Goal: Information Seeking & Learning: Learn about a topic

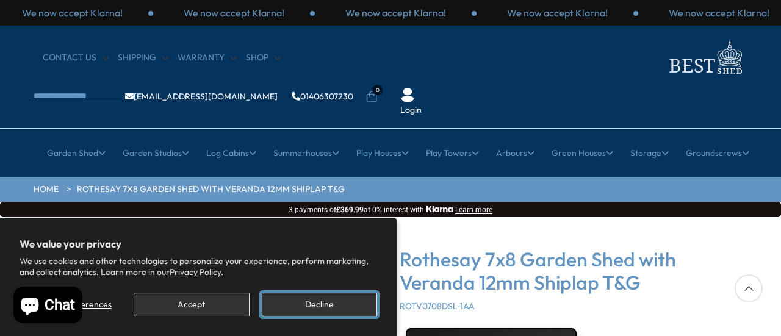
click at [292, 300] on button "Decline" at bounding box center [319, 305] width 115 height 24
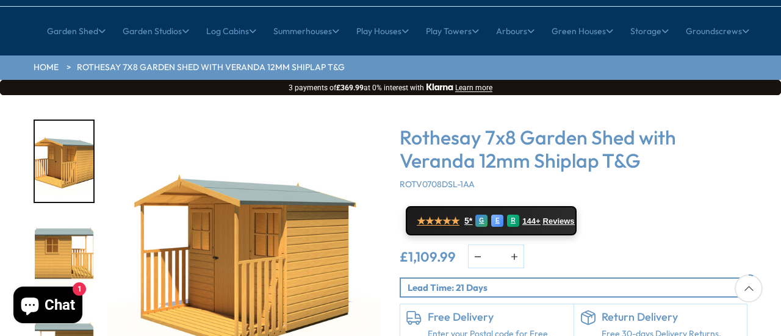
scroll to position [183, 0]
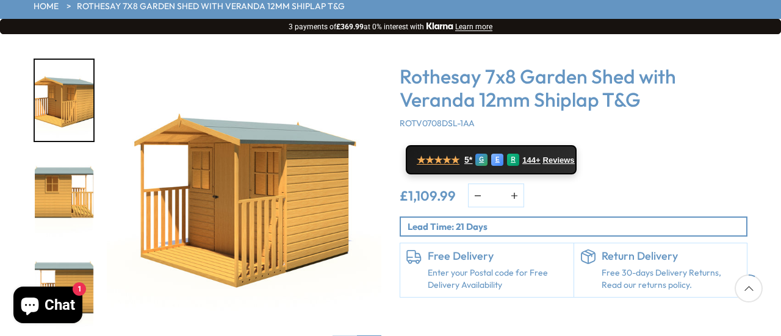
click at [287, 154] on img "1 / 9" at bounding box center [244, 196] width 275 height 275
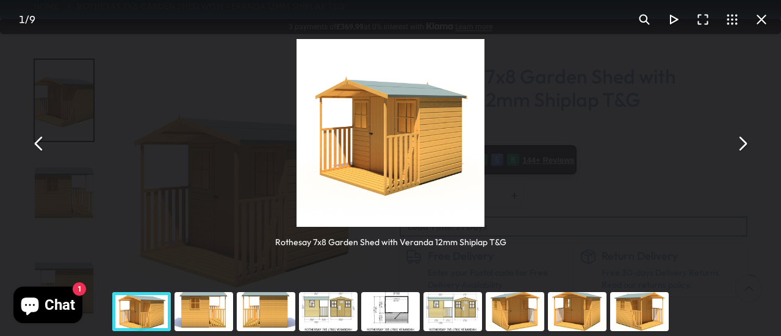
drag, startPoint x: 603, startPoint y: 185, endPoint x: 603, endPoint y: 209, distance: 24.4
click at [603, 192] on div "Rothesay 7x8 Garden Shed with Veranda 12mm Shiplap T&G" at bounding box center [390, 143] width 781 height 287
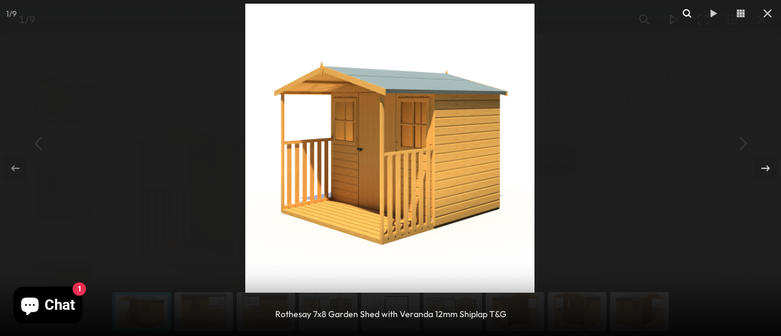
click at [685, 13] on icon at bounding box center [687, 13] width 15 height 15
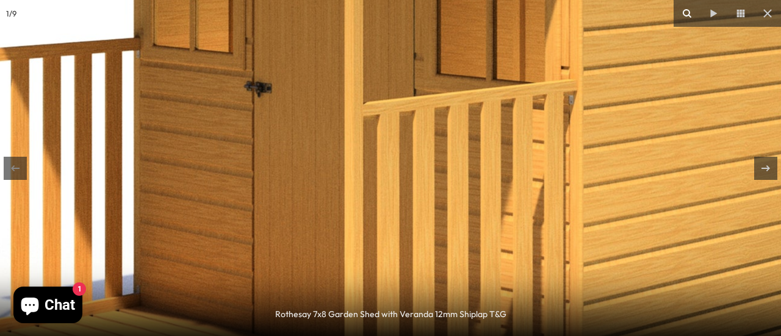
click at [683, 9] on icon at bounding box center [687, 13] width 15 height 15
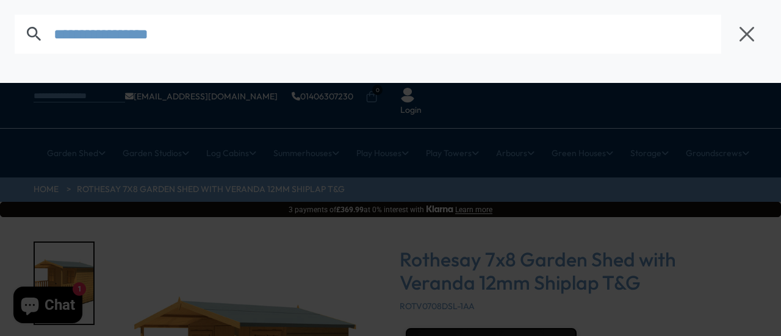
click at [419, 58] on div at bounding box center [390, 34] width 781 height 68
click at [189, 37] on input "text" at bounding box center [387, 34] width 667 height 39
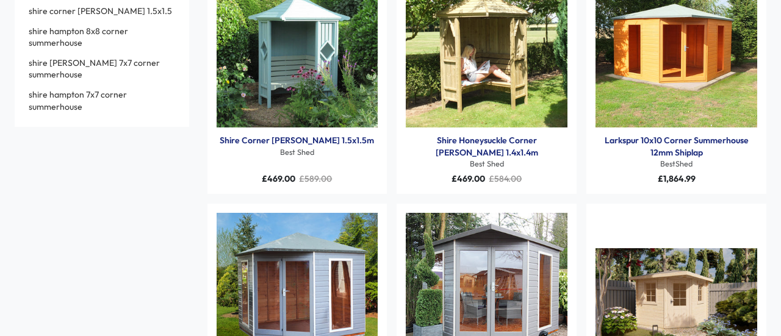
scroll to position [122, 0]
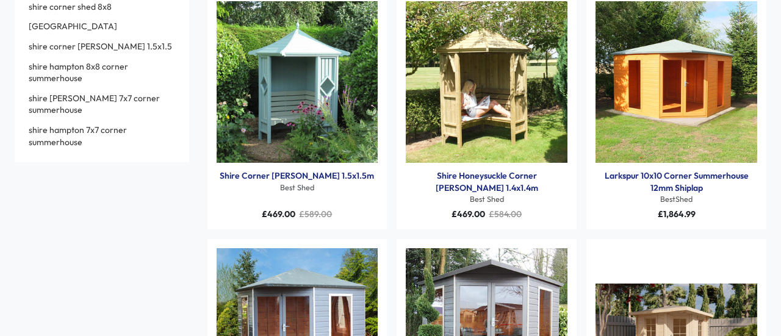
type input "**********"
click at [669, 92] on img "Products: Larkspur 10x10 Corner Summerhouse 12mm Shiplap" at bounding box center [676, 82] width 162 height 162
click at [673, 79] on img "Products: Larkspur 10x10 Corner Summerhouse 12mm Shiplap" at bounding box center [676, 82] width 162 height 162
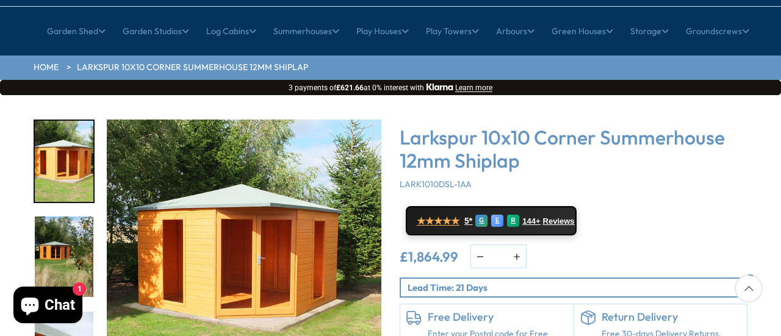
scroll to position [183, 0]
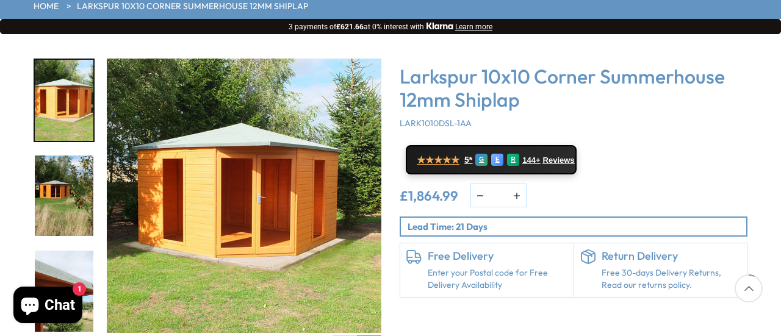
click at [238, 158] on img "1 / 16" at bounding box center [244, 196] width 275 height 275
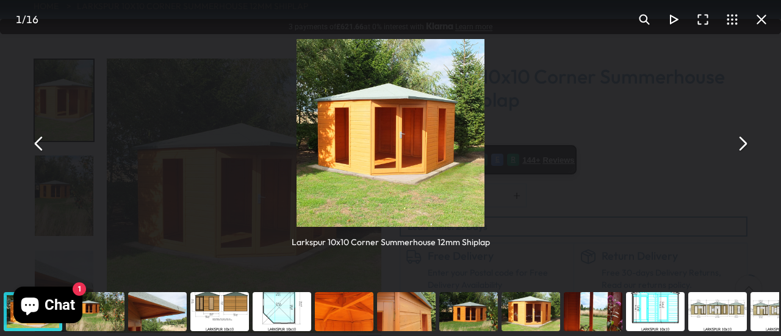
click at [642, 18] on button "You can close this modal content with the ESC key" at bounding box center [644, 19] width 29 height 29
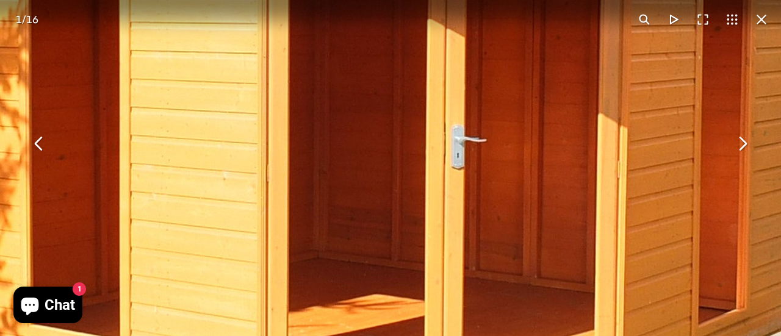
click at [641, 20] on button "You can close this modal content with the ESC key" at bounding box center [644, 19] width 29 height 29
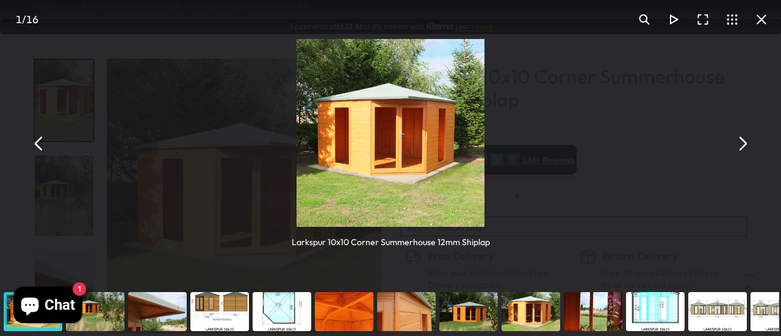
click at [745, 142] on button "You can close this modal content with the ESC key" at bounding box center [741, 143] width 29 height 29
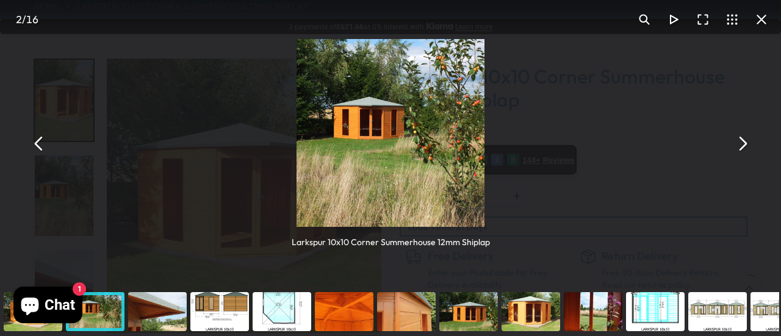
click at [745, 142] on button "You can close this modal content with the ESC key" at bounding box center [741, 143] width 29 height 29
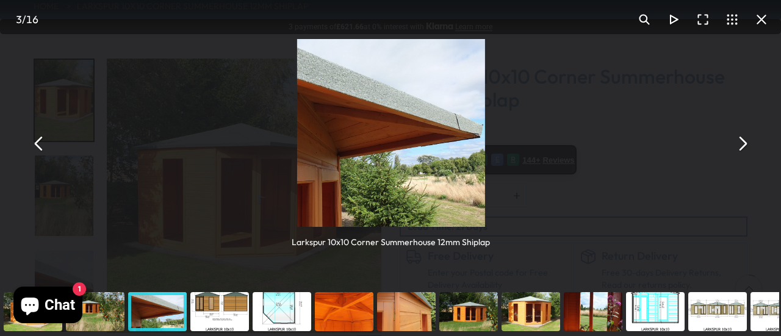
click at [745, 142] on button "You can close this modal content with the ESC key" at bounding box center [741, 143] width 29 height 29
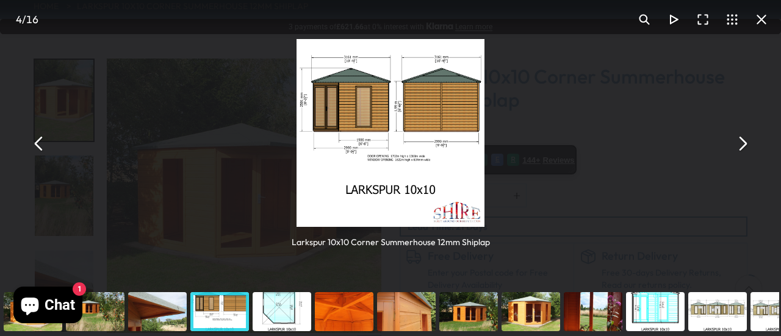
click at [745, 142] on button "You can close this modal content with the ESC key" at bounding box center [741, 143] width 29 height 29
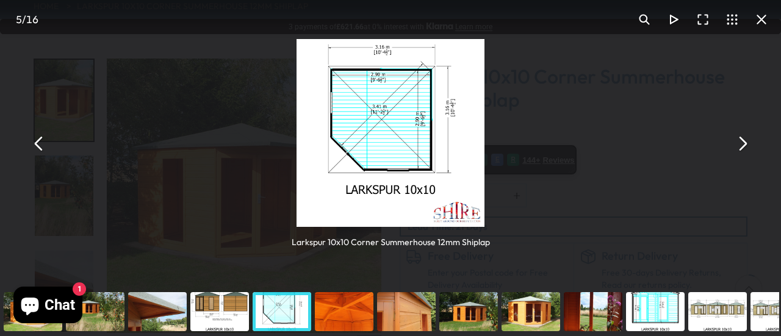
click at [745, 142] on button "You can close this modal content with the ESC key" at bounding box center [741, 143] width 29 height 29
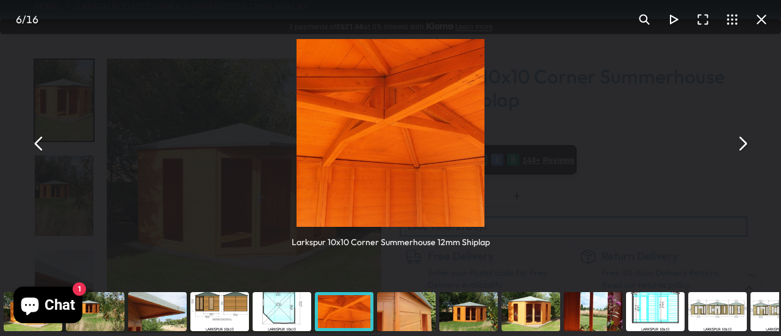
click at [744, 142] on button "You can close this modal content with the ESC key" at bounding box center [741, 143] width 29 height 29
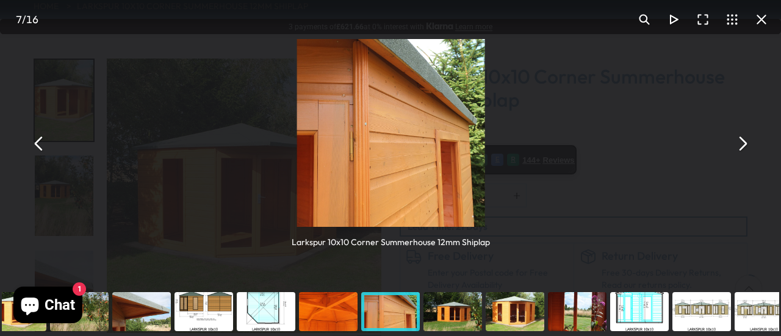
click at [744, 142] on button "You can close this modal content with the ESC key" at bounding box center [741, 143] width 29 height 29
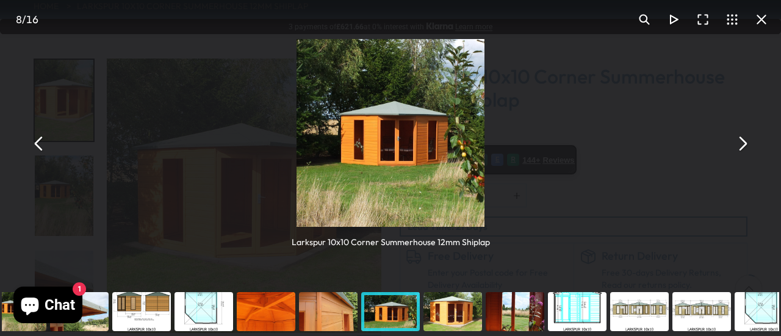
click at [744, 142] on button "You can close this modal content with the ESC key" at bounding box center [741, 143] width 29 height 29
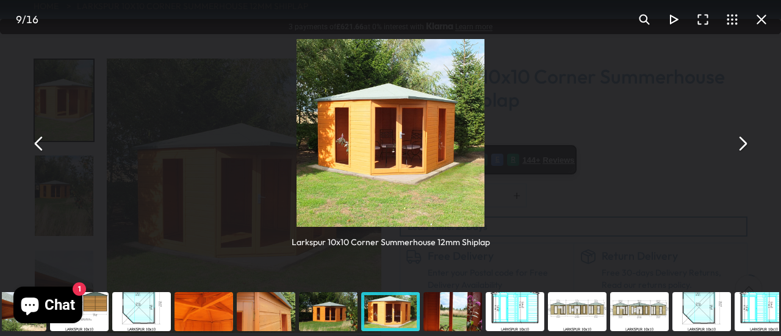
click at [744, 142] on button "You can close this modal content with the ESC key" at bounding box center [741, 143] width 29 height 29
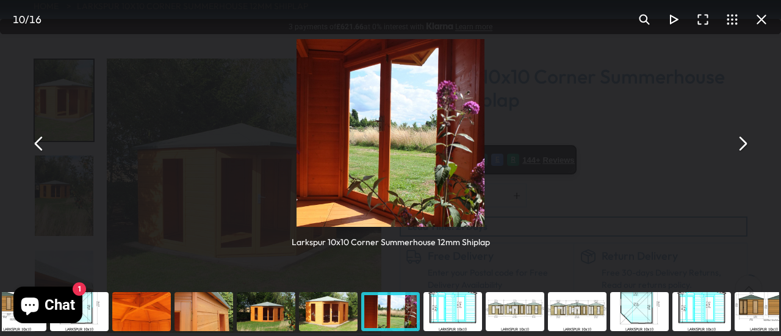
click at [744, 142] on button "You can close this modal content with the ESC key" at bounding box center [741, 143] width 29 height 29
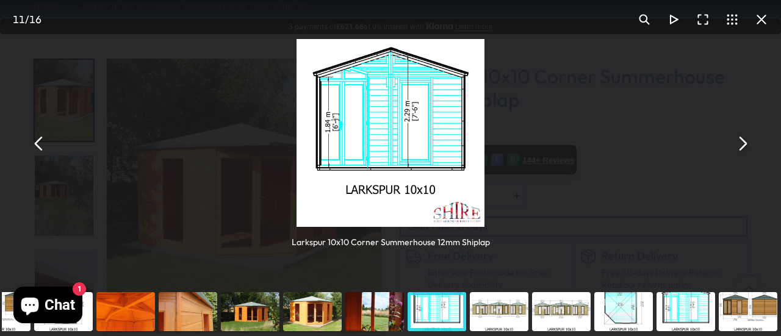
click at [744, 142] on button "You can close this modal content with the ESC key" at bounding box center [741, 143] width 29 height 29
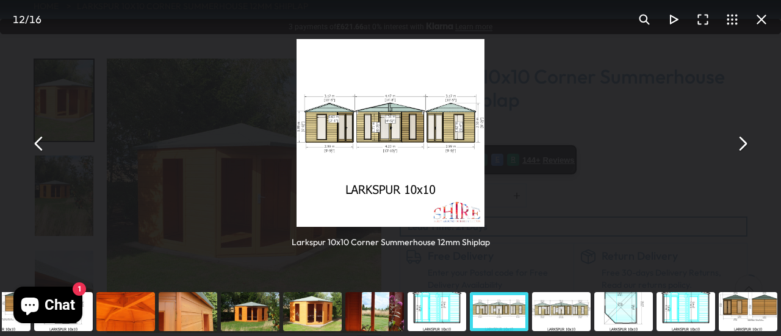
click at [744, 142] on button "You can close this modal content with the ESC key" at bounding box center [741, 143] width 29 height 29
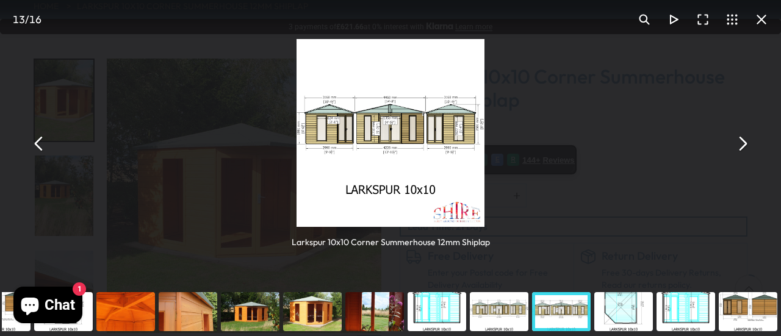
click at [310, 311] on div "You can close this modal content with the ESC key" at bounding box center [312, 311] width 62 height 49
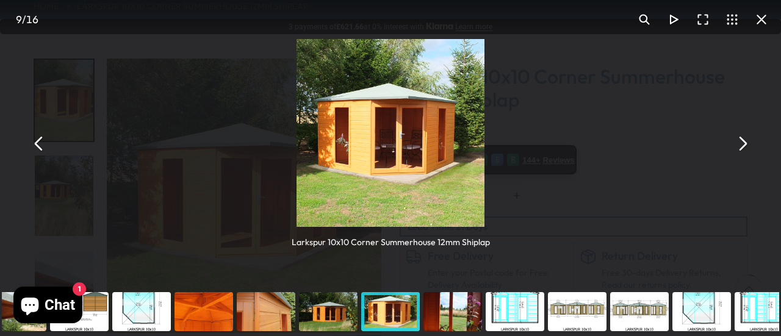
click at [607, 191] on div "Larkspur 10x10 Corner Summerhouse 12mm Shiplap" at bounding box center [390, 143] width 781 height 287
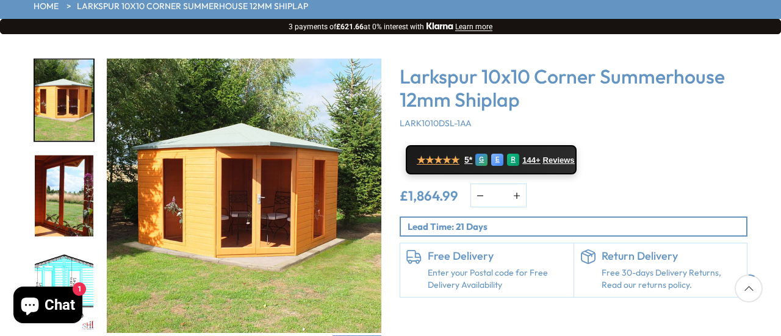
click at [603, 220] on p "Lead Time: 21 Days" at bounding box center [577, 226] width 339 height 13
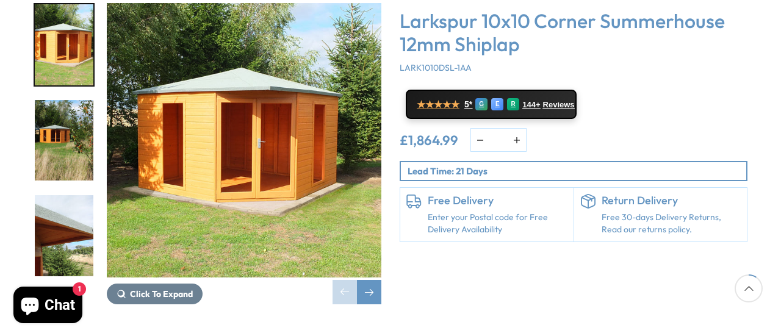
scroll to position [244, 0]
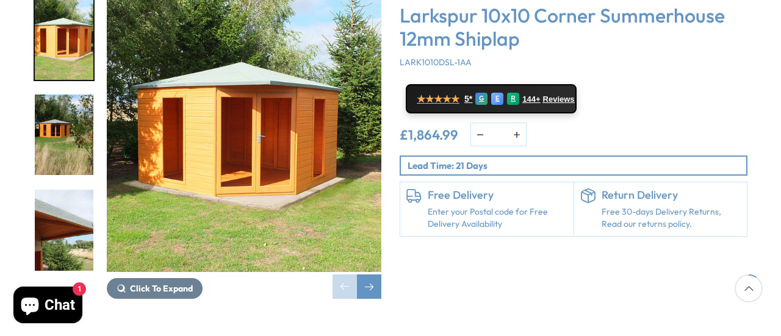
click at [237, 107] on img "1 / 16" at bounding box center [244, 135] width 275 height 275
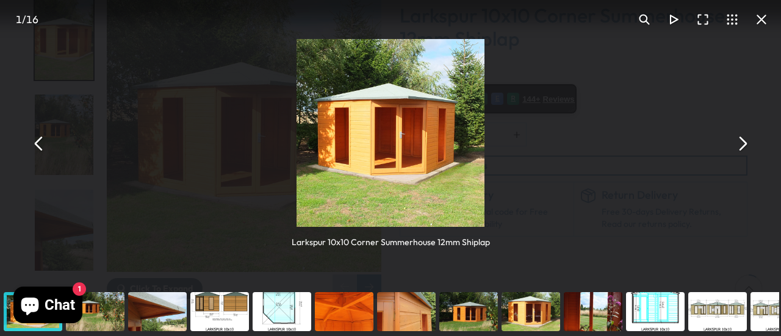
click at [38, 140] on button "You can close this modal content with the ESC key" at bounding box center [38, 143] width 29 height 29
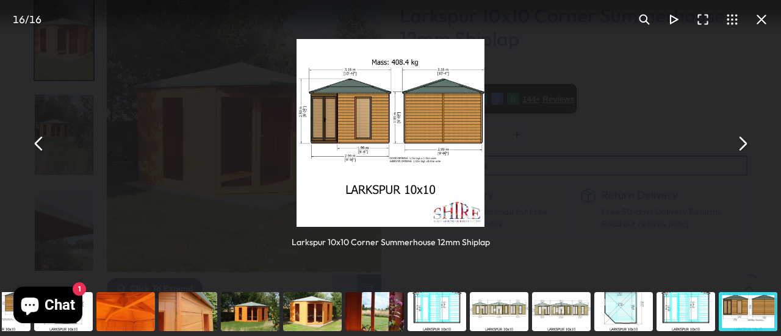
click at [38, 140] on button "You can close this modal content with the ESC key" at bounding box center [38, 143] width 29 height 29
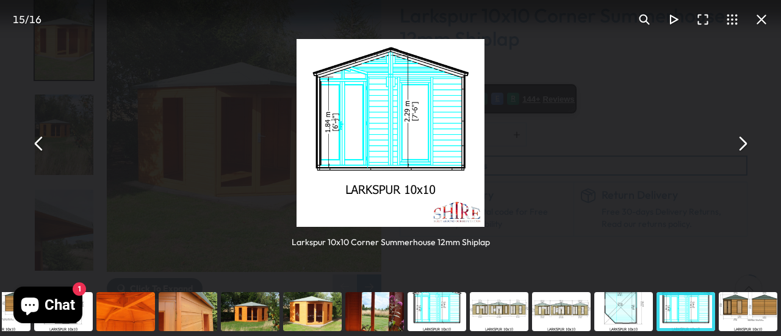
click at [38, 140] on button "You can close this modal content with the ESC key" at bounding box center [38, 143] width 29 height 29
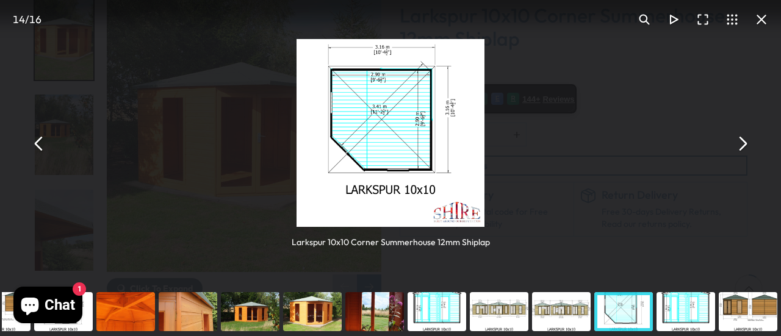
click at [744, 143] on button "You can close this modal content with the ESC key" at bounding box center [741, 143] width 29 height 29
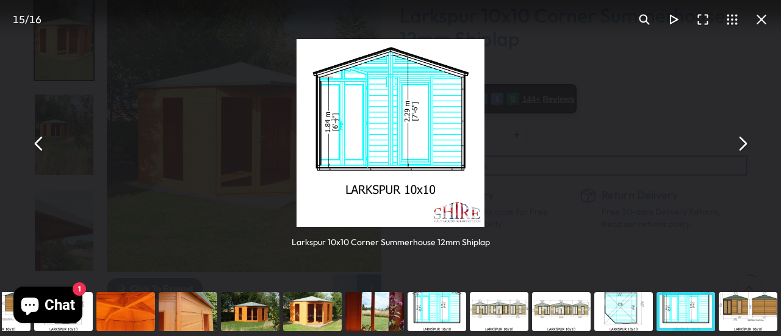
click at [744, 143] on button "You can close this modal content with the ESC key" at bounding box center [741, 143] width 29 height 29
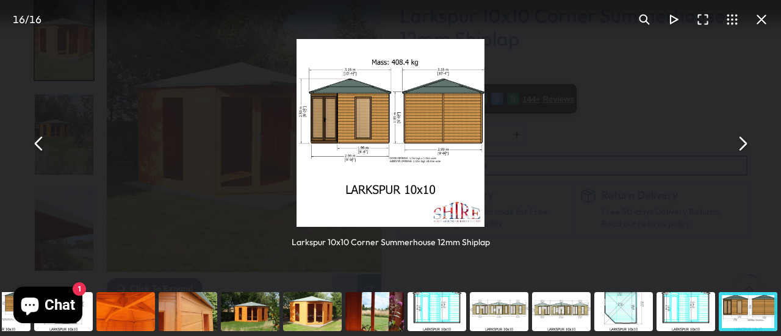
click at [744, 143] on button "You can close this modal content with the ESC key" at bounding box center [741, 143] width 29 height 29
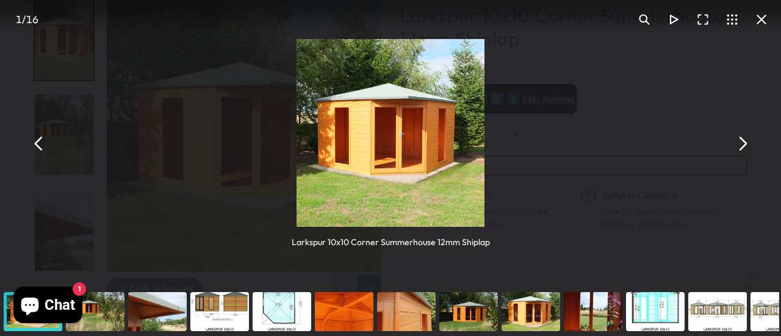
click at [643, 17] on button "You can close this modal content with the ESC key" at bounding box center [644, 19] width 29 height 29
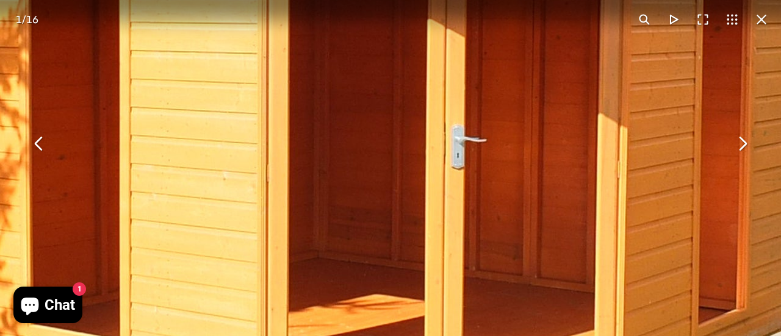
click at [643, 16] on button "You can close this modal content with the ESC key" at bounding box center [644, 19] width 29 height 29
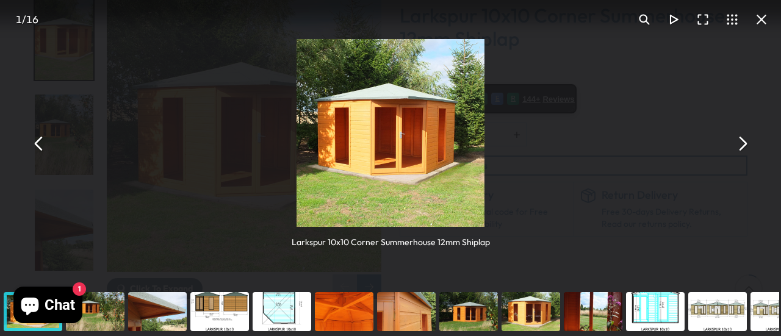
click at [743, 140] on button "You can close this modal content with the ESC key" at bounding box center [741, 143] width 29 height 29
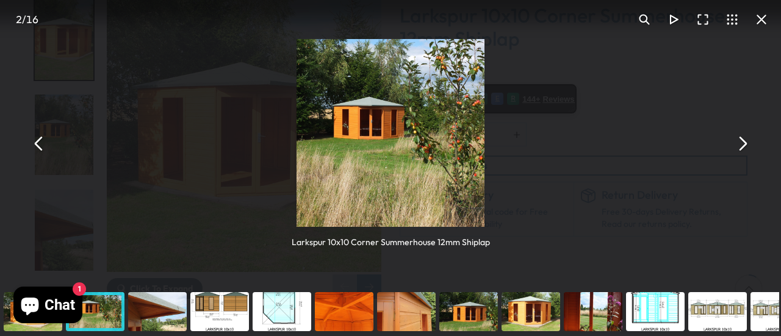
click at [743, 140] on button "You can close this modal content with the ESC key" at bounding box center [741, 143] width 29 height 29
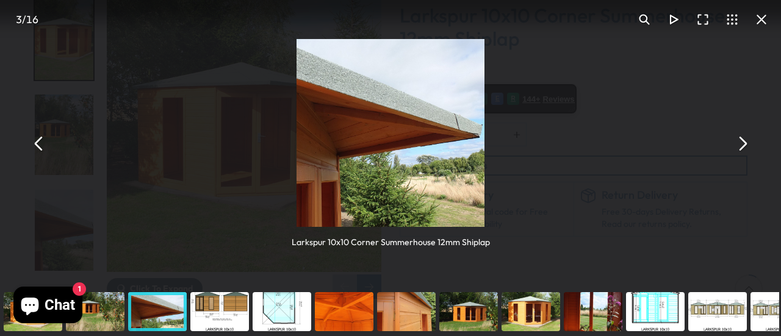
click at [743, 140] on button "You can close this modal content with the ESC key" at bounding box center [741, 143] width 29 height 29
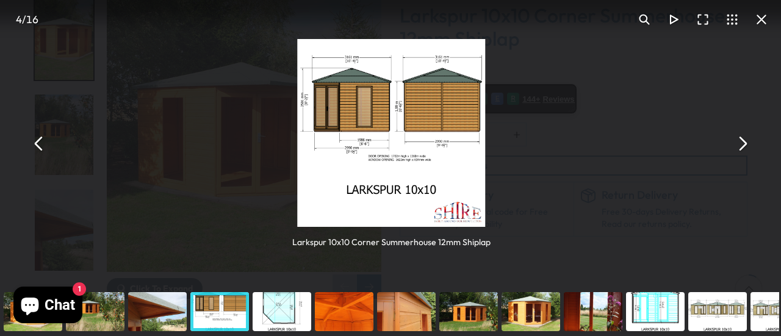
click at [743, 140] on button "You can close this modal content with the ESC key" at bounding box center [741, 143] width 29 height 29
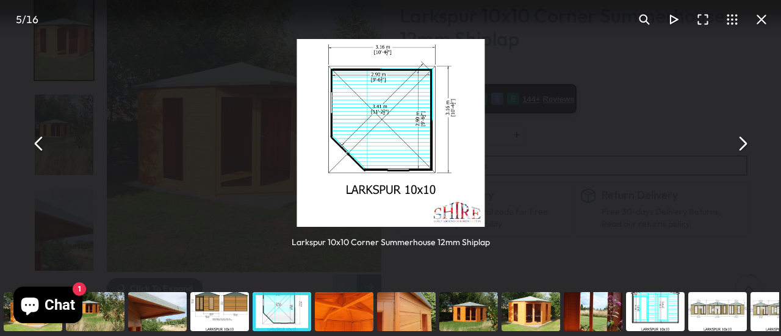
click at [743, 140] on button "You can close this modal content with the ESC key" at bounding box center [741, 143] width 29 height 29
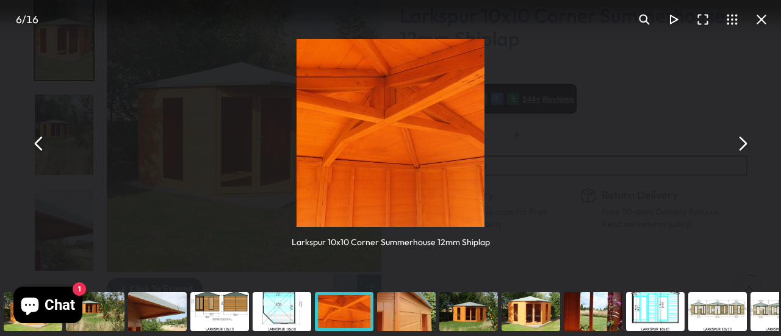
click at [35, 143] on button "You can close this modal content with the ESC key" at bounding box center [38, 143] width 29 height 29
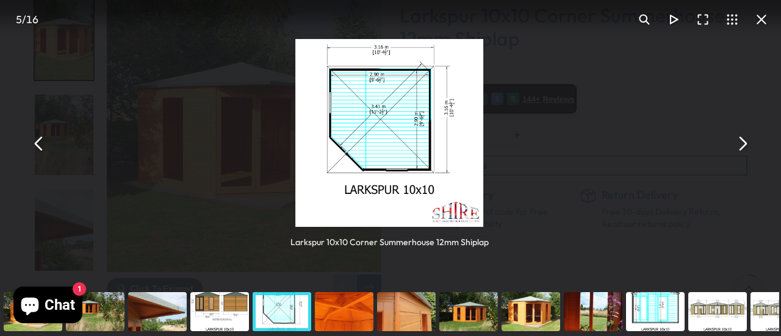
click at [35, 143] on button "You can close this modal content with the ESC key" at bounding box center [38, 143] width 29 height 29
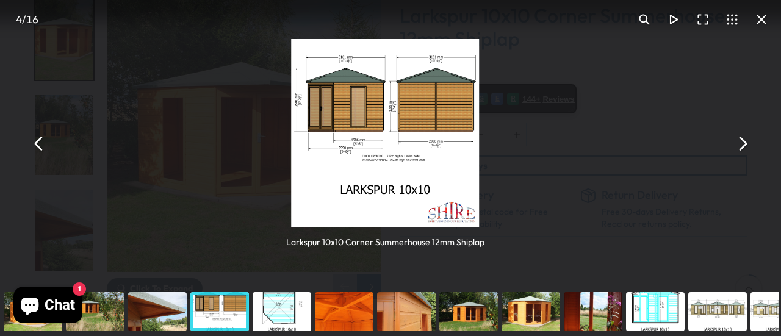
click at [35, 143] on button "You can close this modal content with the ESC key" at bounding box center [38, 143] width 29 height 29
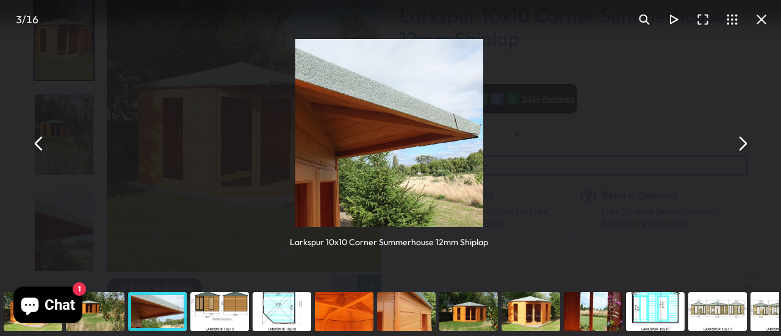
click at [35, 143] on button "You can close this modal content with the ESC key" at bounding box center [38, 143] width 29 height 29
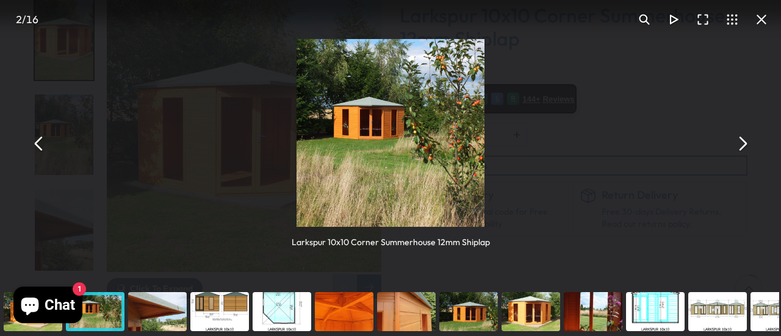
click at [35, 143] on button "You can close this modal content with the ESC key" at bounding box center [38, 143] width 29 height 29
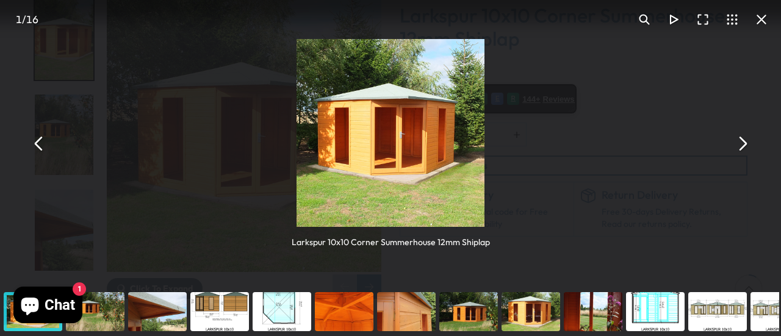
click at [617, 162] on div "Larkspur 10x10 Corner Summerhouse 12mm Shiplap" at bounding box center [390, 143] width 781 height 287
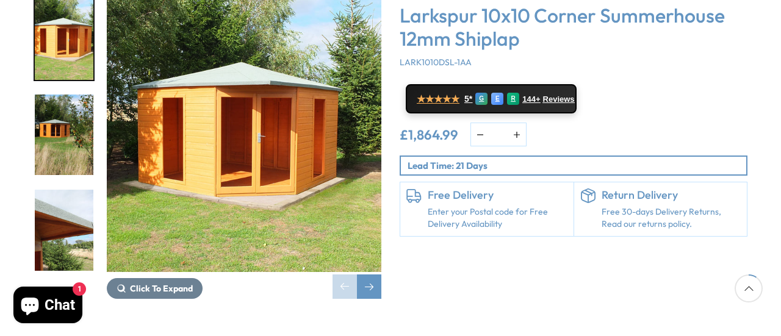
click at [209, 105] on img "1 / 16" at bounding box center [244, 135] width 275 height 275
